Goal: Find contact information: Find contact information

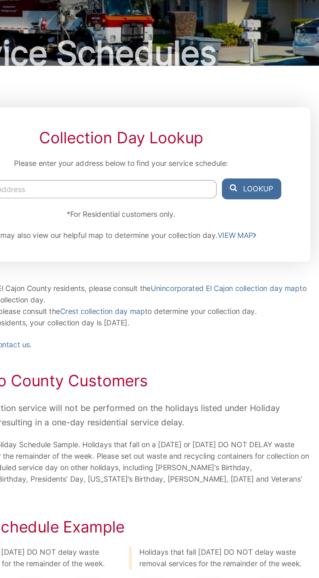
scroll to position [2, 0]
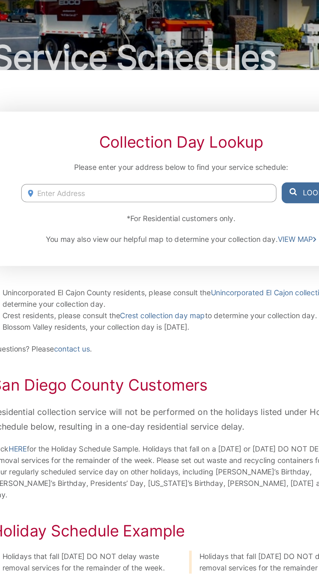
click at [92, 179] on input "Enter Address" at bounding box center [138, 172] width 176 height 13
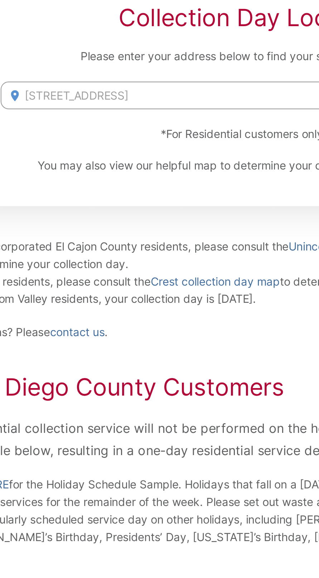
type input "544 s Park pl, el cajon"
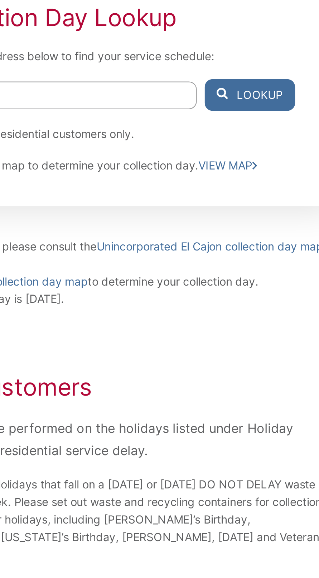
click at [259, 180] on button "Lookup" at bounding box center [249, 172] width 41 height 14
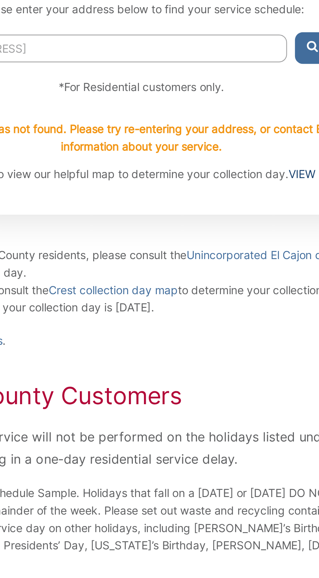
click at [226, 233] on link "VIEW MAP" at bounding box center [239, 229] width 27 height 8
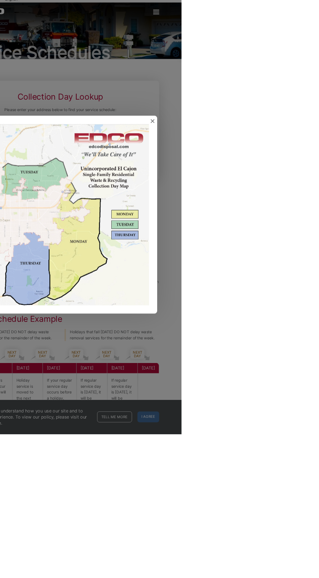
scroll to position [5, 0]
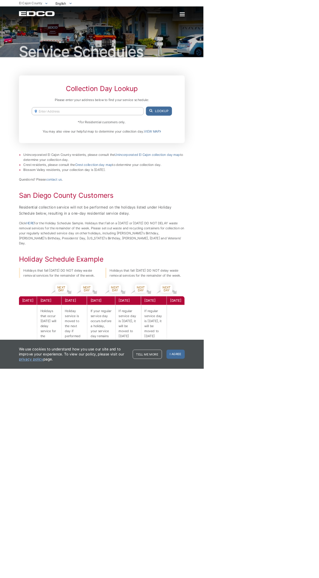
click at [98, 181] on input "Enter Address" at bounding box center [138, 174] width 176 height 13
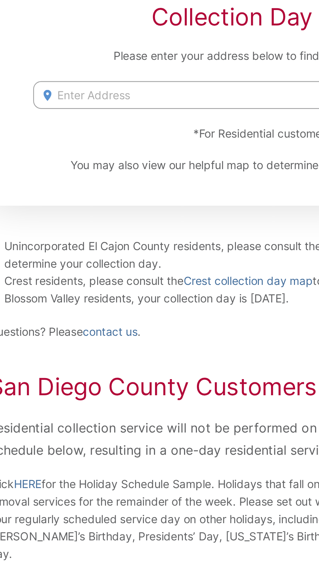
click at [72, 181] on input "Enter Address" at bounding box center [138, 174] width 176 height 13
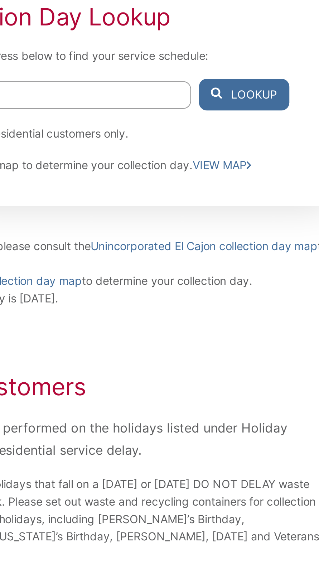
click at [252, 181] on button "Lookup" at bounding box center [249, 174] width 41 height 14
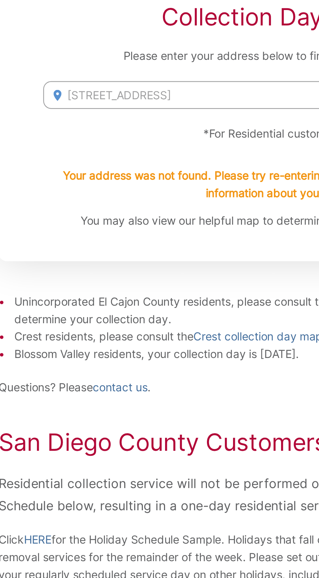
click at [119, 181] on input "544 South Park Place" at bounding box center [138, 174] width 176 height 13
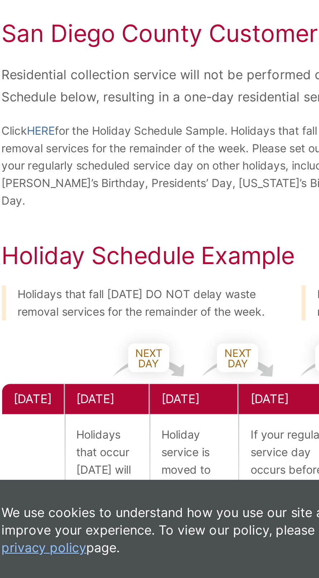
type input "544 South Park Place"
click at [180, 272] on link "Unincorporated El Cajon collection day map" at bounding box center [231, 268] width 103 height 8
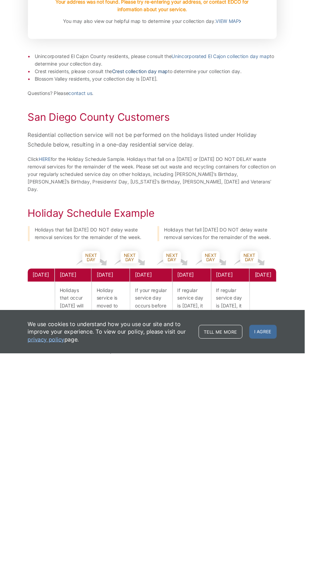
click at [118, 287] on link "Crest collection day map" at bounding box center [147, 284] width 58 height 8
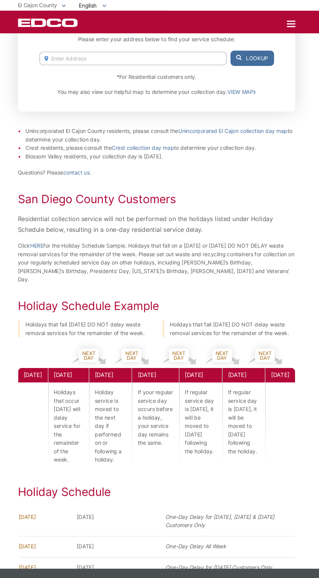
scroll to position [114, 2]
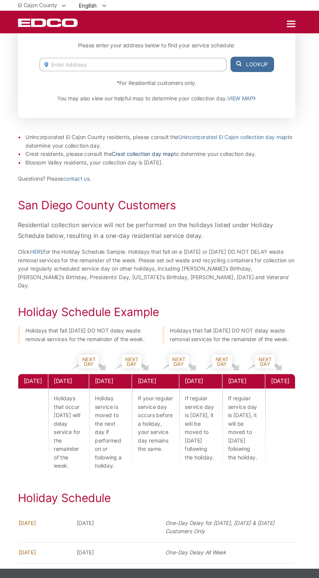
click at [118, 148] on link "Crest collection day map" at bounding box center [147, 144] width 58 height 8
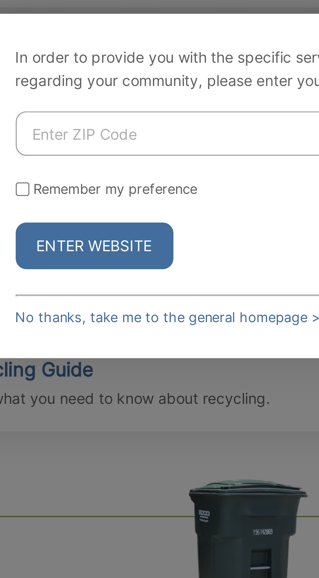
click at [108, 279] on input "Enter ZIP Code" at bounding box center [158, 271] width 155 height 15
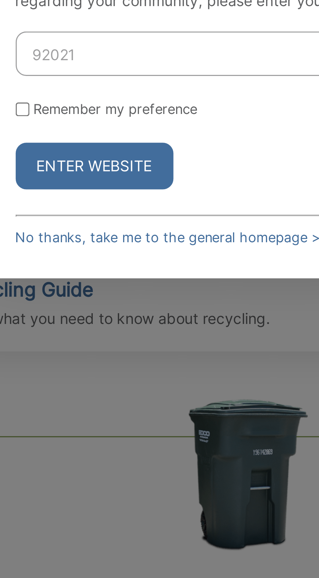
type input "92021"
click at [82, 292] on input "Remember my preference" at bounding box center [83, 290] width 5 height 5
checkbox input "true"
click at [113, 317] on button "Enter Website" at bounding box center [107, 309] width 53 height 16
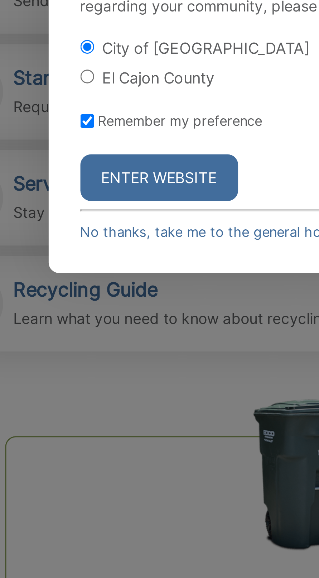
click at [82, 281] on input "El Cajon County" at bounding box center [83, 279] width 5 height 5
radio input "true"
click at [107, 321] on button "Enter Website" at bounding box center [107, 313] width 53 height 16
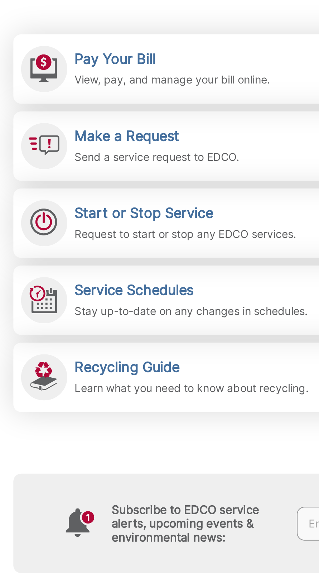
scroll to position [3, 0]
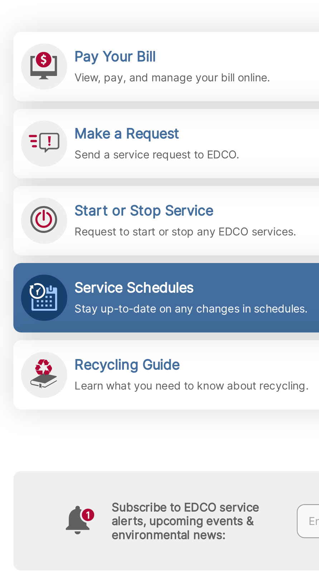
click at [94, 316] on div "Service Schedules Stay up-to-date on any changes in schedules." at bounding box center [112, 318] width 109 height 18
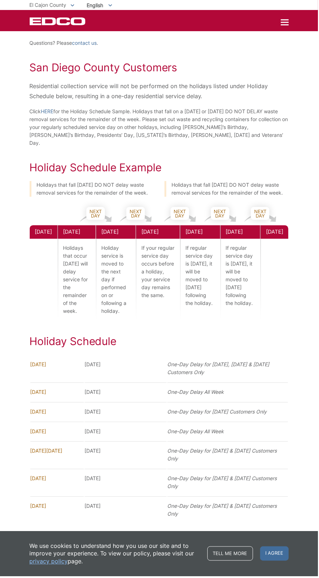
scroll to position [240, 0]
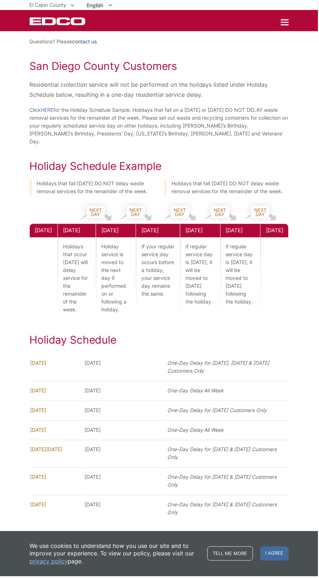
click at [97, 46] on link "contact us" at bounding box center [84, 42] width 25 height 8
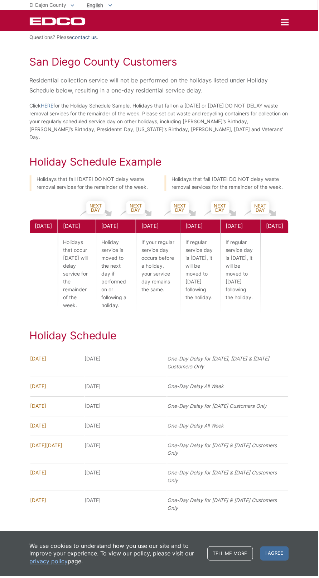
scroll to position [286, 0]
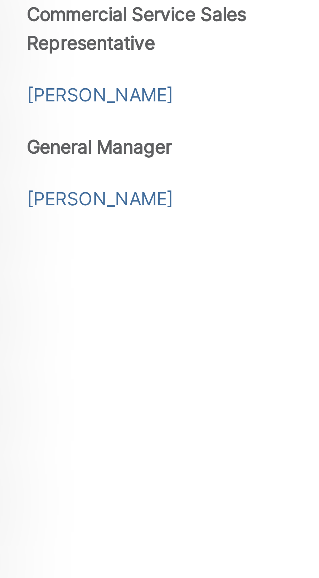
scroll to position [668, 0]
